Goal: Information Seeking & Learning: Find specific fact

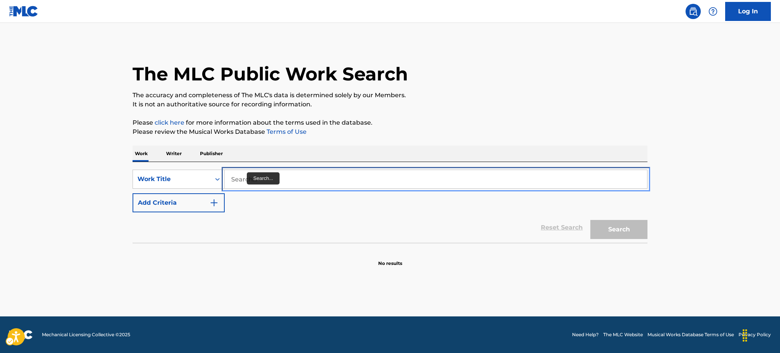
click at [242, 179] on input "Search..." at bounding box center [436, 179] width 423 height 18
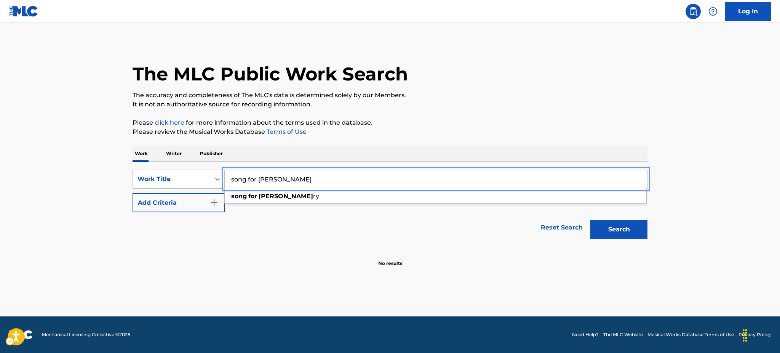
click at [133, 193] on button "Add Criteria" at bounding box center [179, 202] width 92 height 19
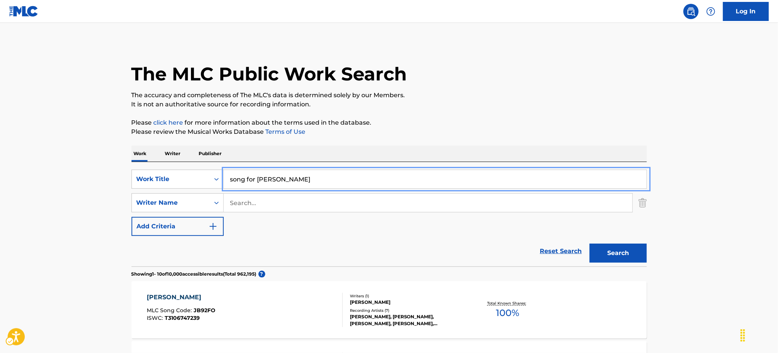
type input "song for [PERSON_NAME]"
click at [635, 252] on button "Search" at bounding box center [618, 253] width 57 height 19
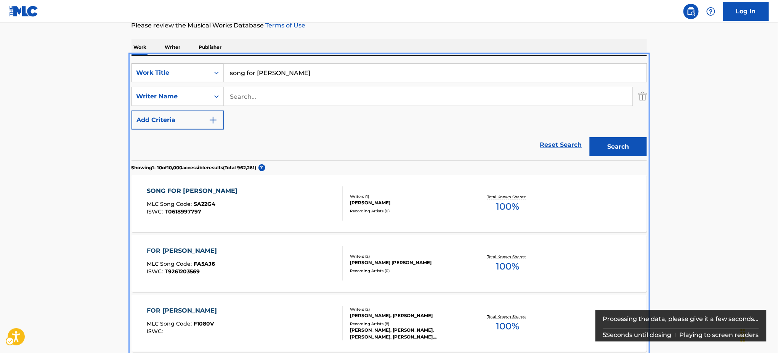
scroll to position [115, 0]
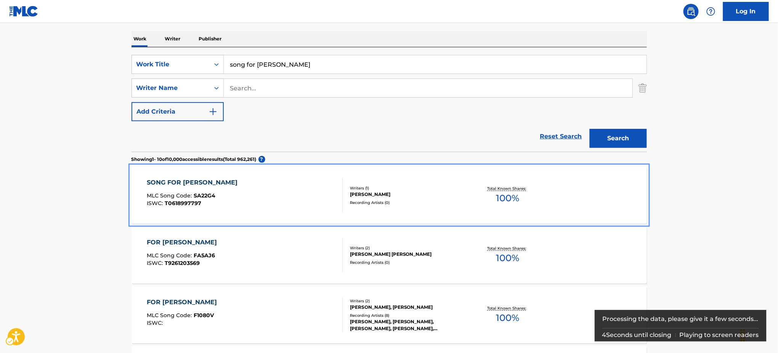
click at [194, 179] on div "SONG FOR [PERSON_NAME]" at bounding box center [194, 182] width 95 height 9
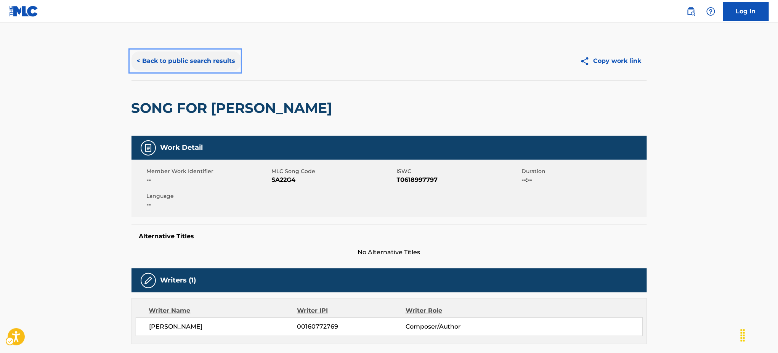
click at [228, 62] on button "< Back to public search results" at bounding box center [185, 60] width 109 height 19
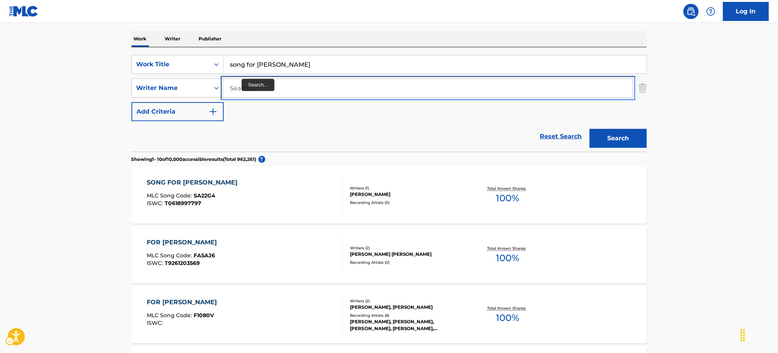
click at [241, 85] on input "Search..." at bounding box center [428, 88] width 409 height 18
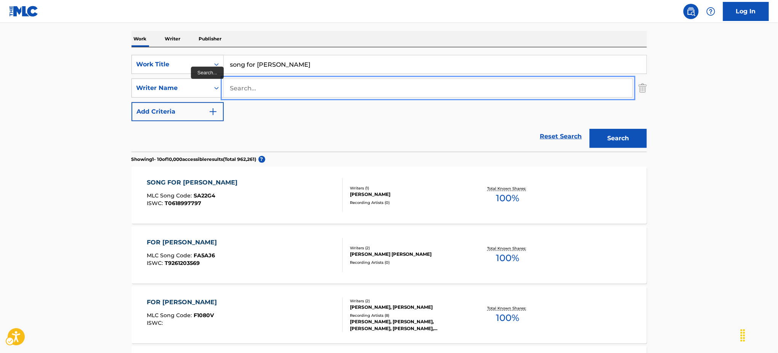
paste input "[PERSON_NAME]"
type input "[PERSON_NAME]"
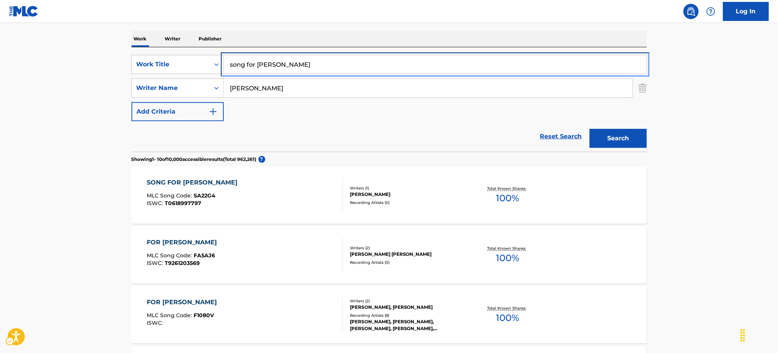
click at [271, 66] on input "song for [PERSON_NAME]" at bounding box center [435, 64] width 423 height 18
type input "song for [PERSON_NAME]"
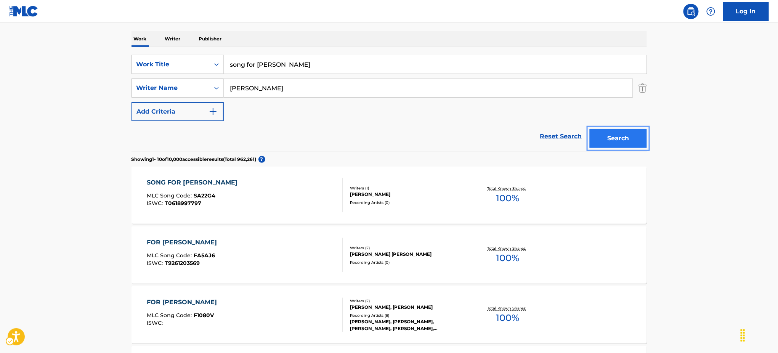
click at [629, 140] on button "Search" at bounding box center [618, 138] width 57 height 19
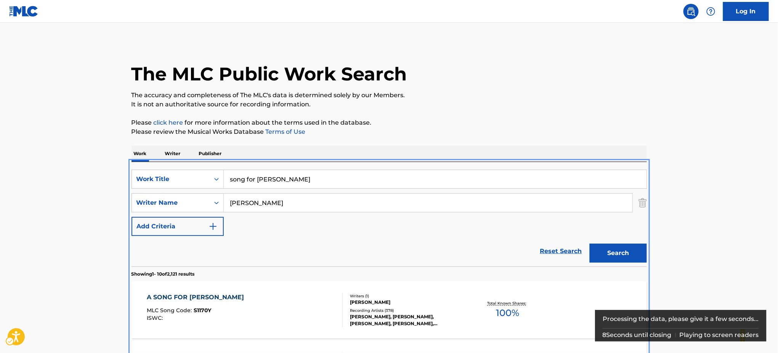
scroll to position [162, 0]
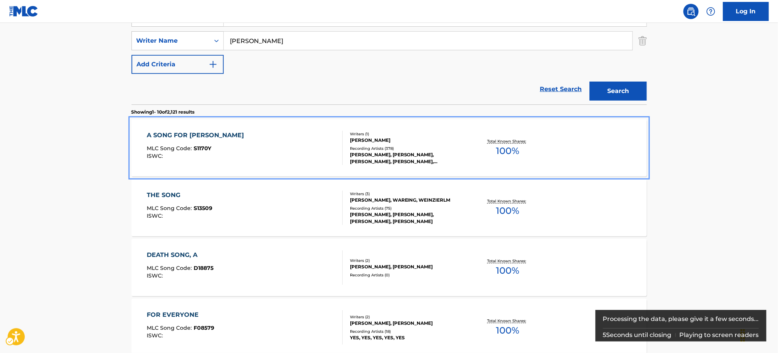
click at [205, 128] on div "A SONG FOR [PERSON_NAME] Song Code : S1170Y ISWC : Writers ( 1 ) [PERSON_NAME] …" at bounding box center [388, 147] width 515 height 57
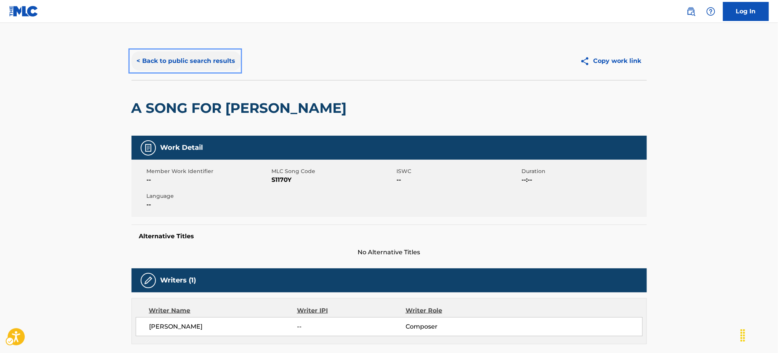
click at [202, 66] on button "< Back to public search results" at bounding box center [185, 60] width 109 height 19
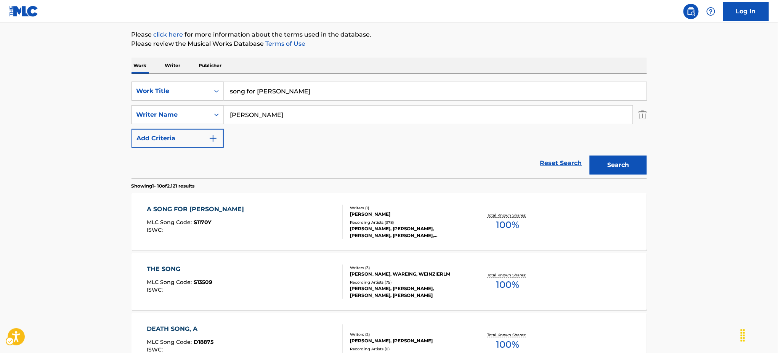
scroll to position [87, 0]
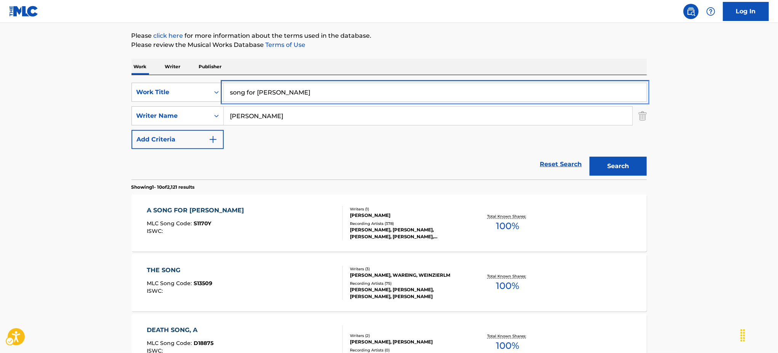
click at [283, 88] on input "song for [PERSON_NAME]" at bounding box center [435, 92] width 423 height 18
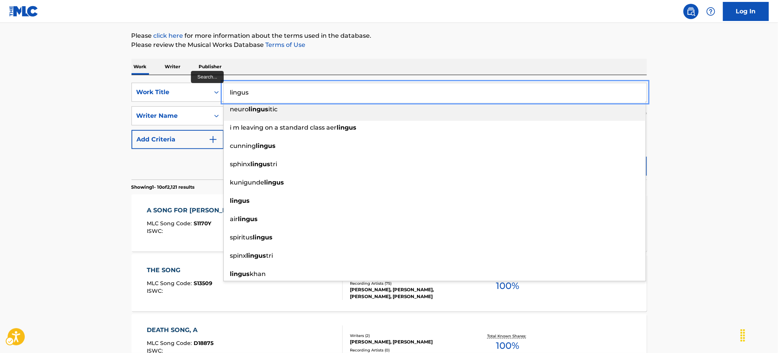
type input "lingus"
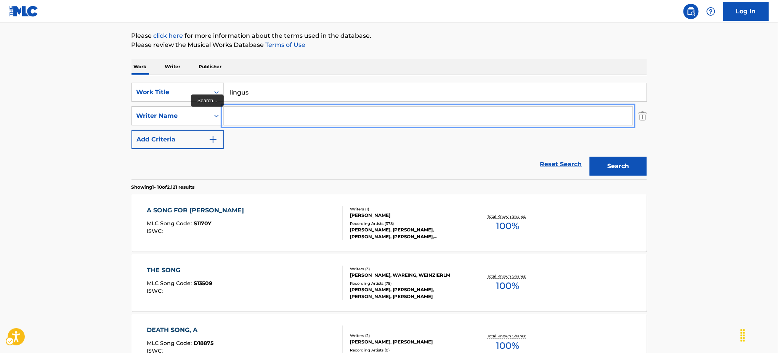
click at [590, 157] on button "Search" at bounding box center [618, 166] width 57 height 19
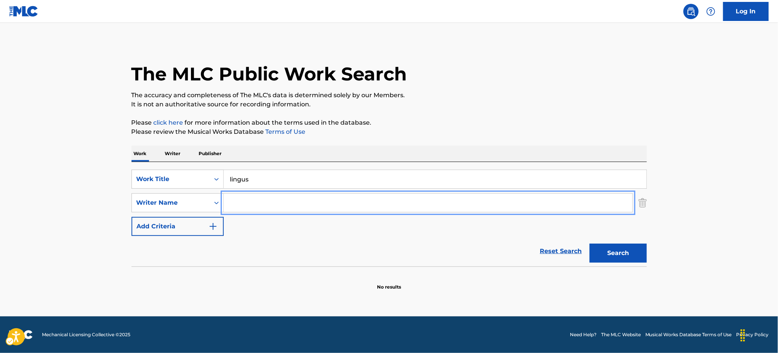
scroll to position [0, 0]
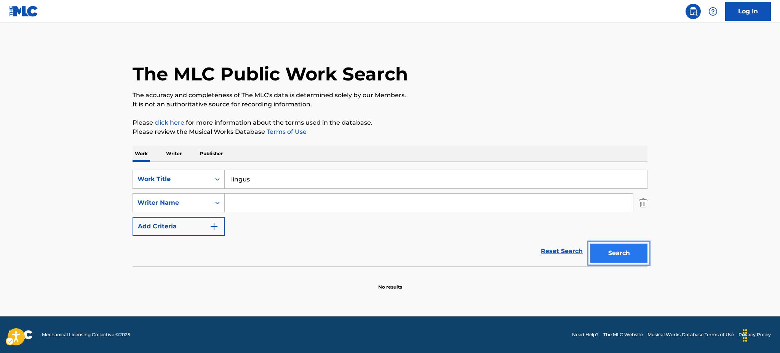
click at [607, 252] on button "Search" at bounding box center [619, 253] width 57 height 19
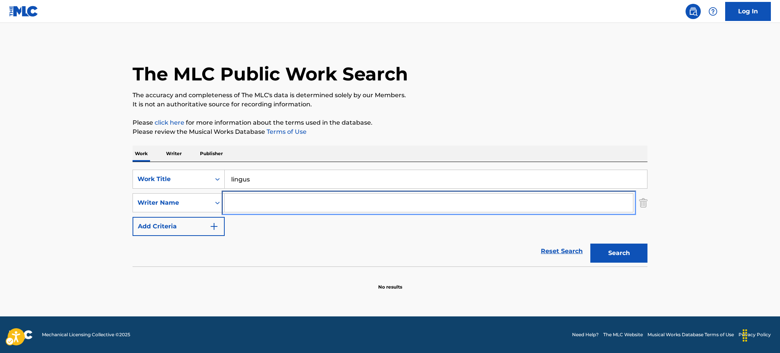
click at [237, 203] on input "Search..." at bounding box center [429, 203] width 409 height 18
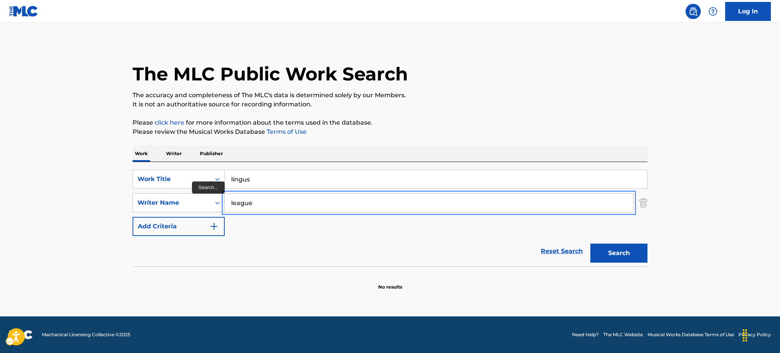
type input "league"
click at [591, 244] on button "Search" at bounding box center [619, 253] width 57 height 19
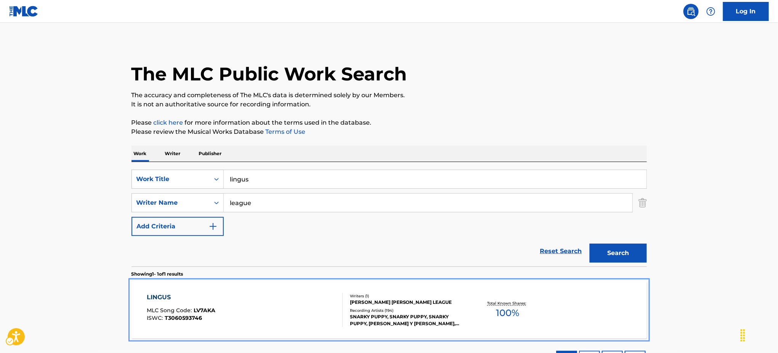
click at [159, 298] on div "LINGUS" at bounding box center [181, 297] width 69 height 9
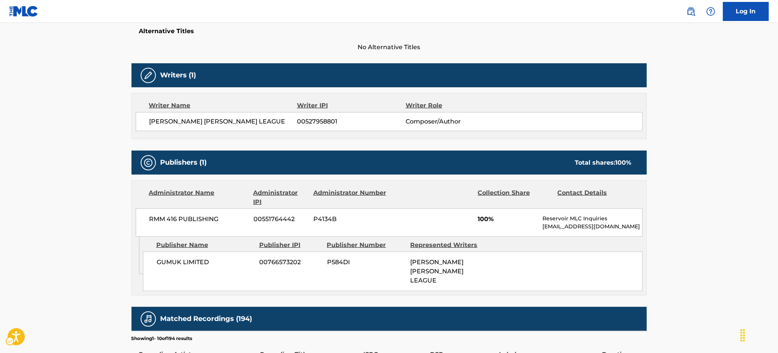
scroll to position [205, 0]
